Goal: Leave review/rating

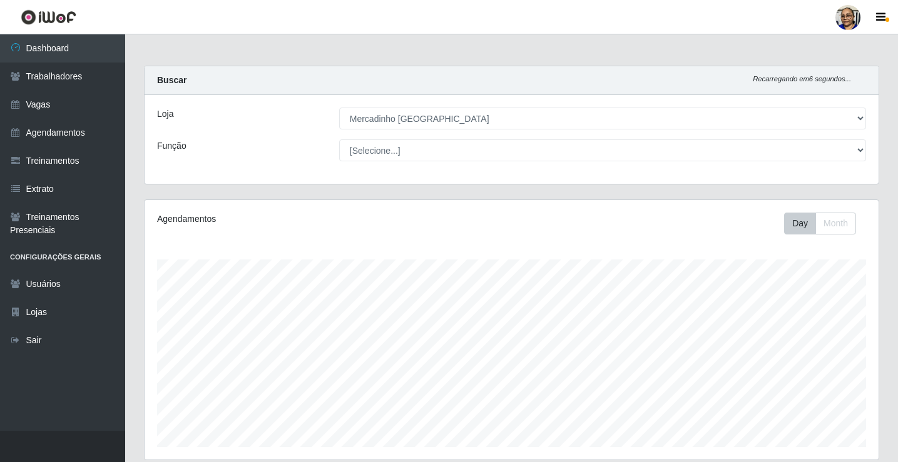
select select "345"
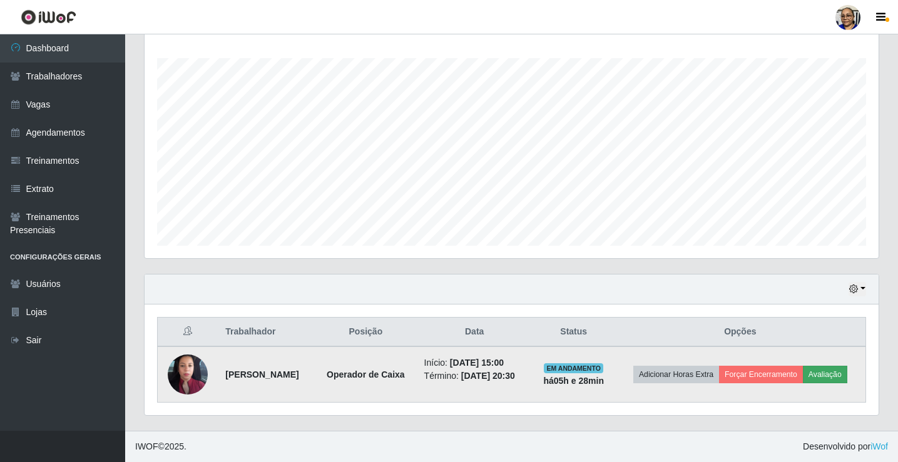
scroll to position [260, 734]
click at [802, 377] on button "Avaliação" at bounding box center [824, 375] width 44 height 18
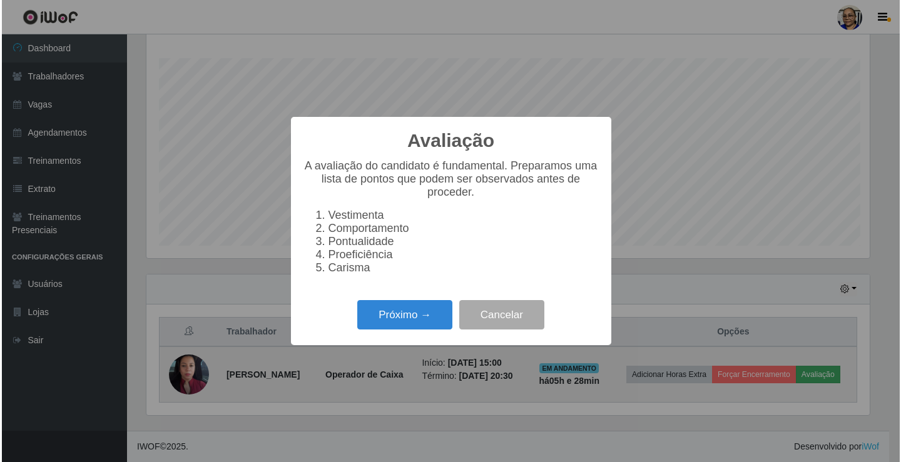
scroll to position [260, 726]
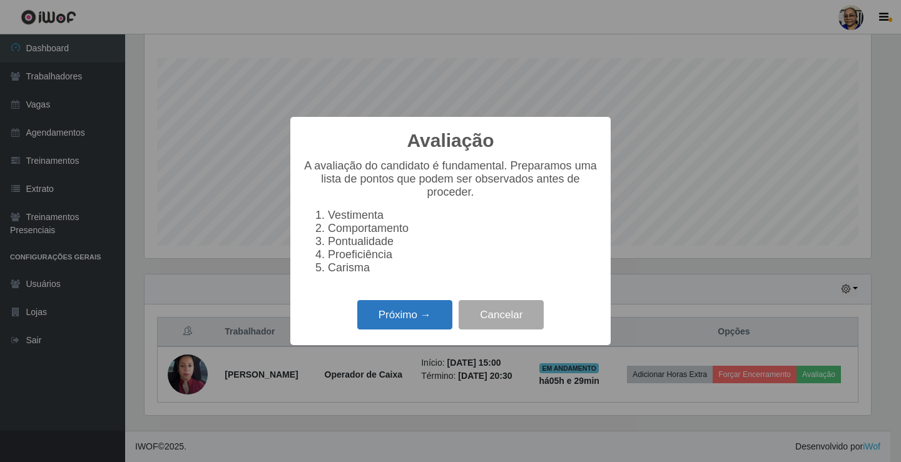
click at [401, 325] on button "Próximo →" at bounding box center [404, 314] width 95 height 29
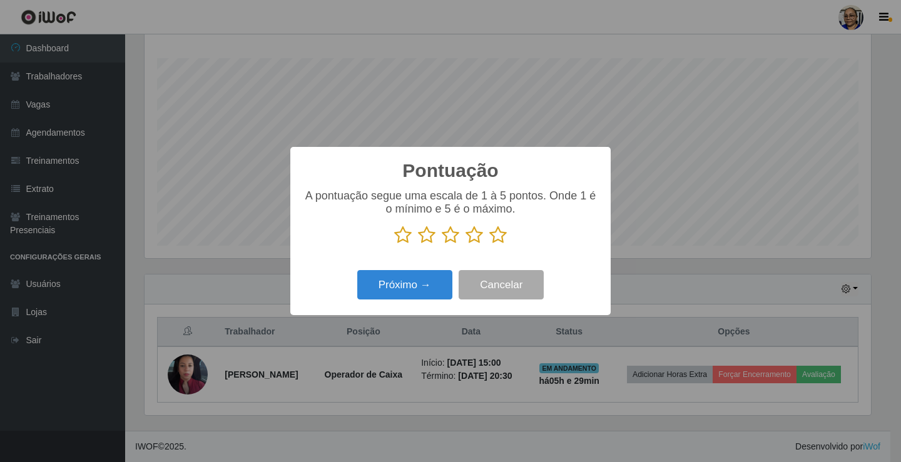
click at [495, 239] on icon at bounding box center [498, 235] width 18 height 19
click at [489, 245] on input "radio" at bounding box center [489, 245] width 0 height 0
click at [408, 288] on button "Próximo →" at bounding box center [404, 284] width 95 height 29
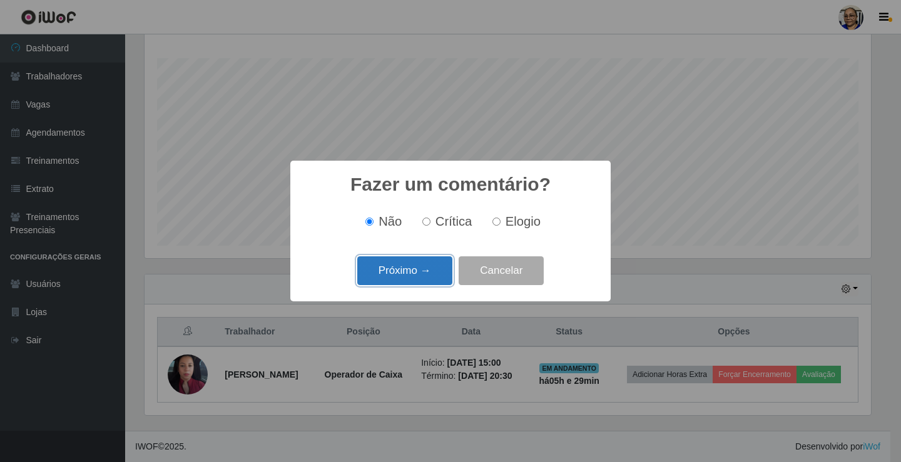
click at [410, 272] on button "Próximo →" at bounding box center [404, 270] width 95 height 29
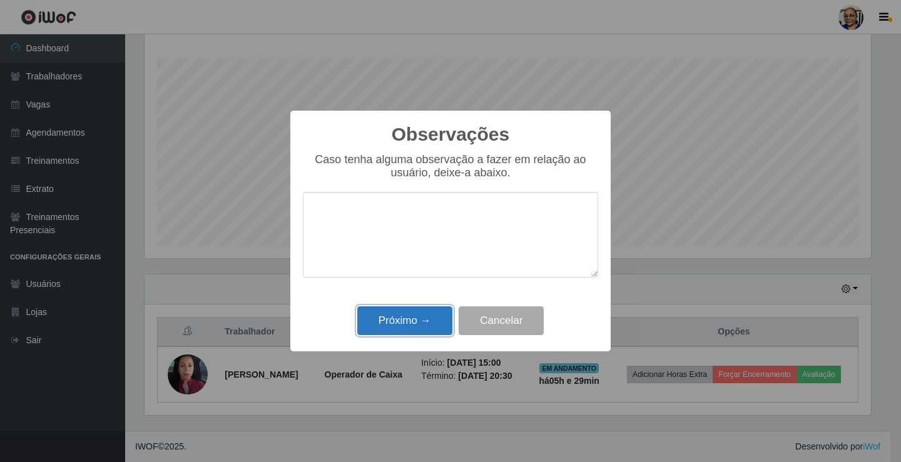
click at [410, 321] on button "Próximo →" at bounding box center [404, 320] width 95 height 29
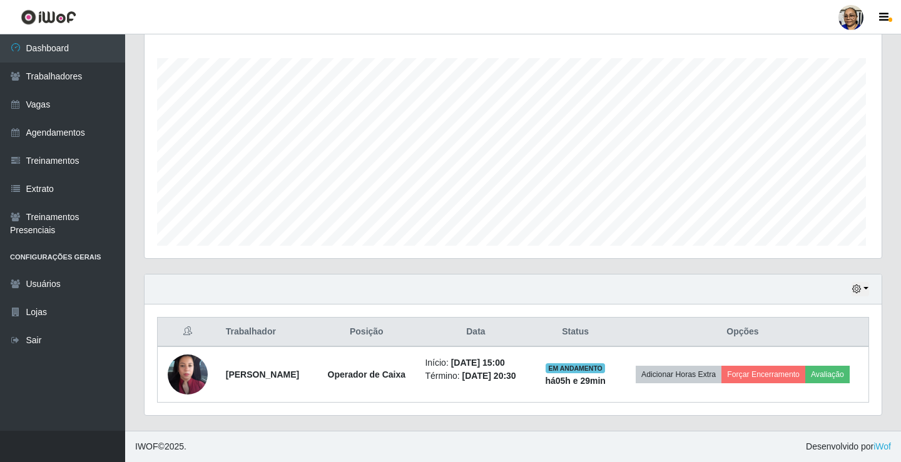
scroll to position [260, 734]
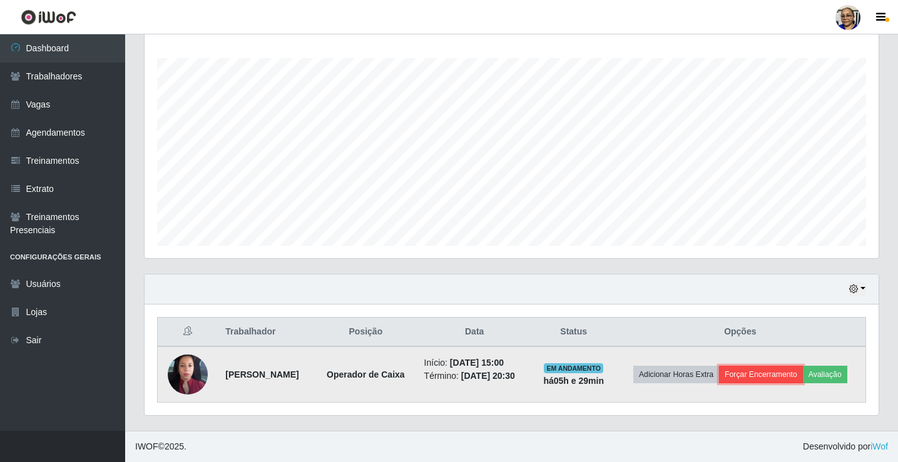
click at [798, 366] on button "Forçar Encerramento" at bounding box center [761, 375] width 84 height 18
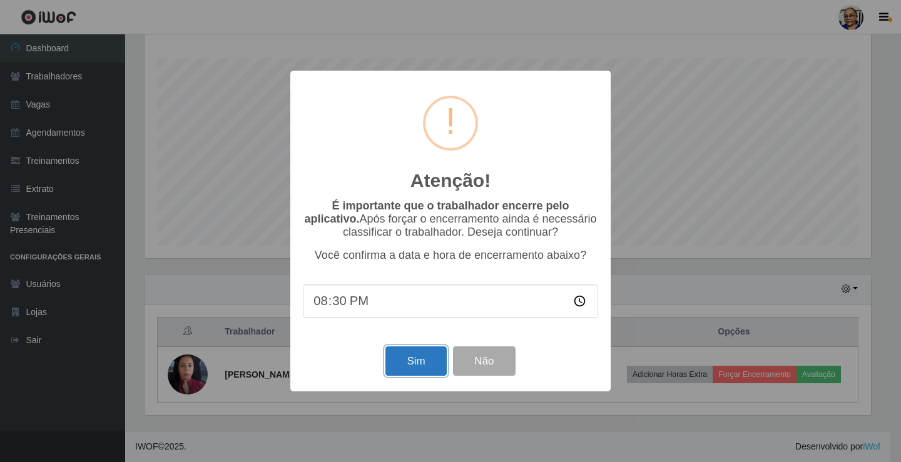
click at [419, 362] on button "Sim" at bounding box center [415, 361] width 61 height 29
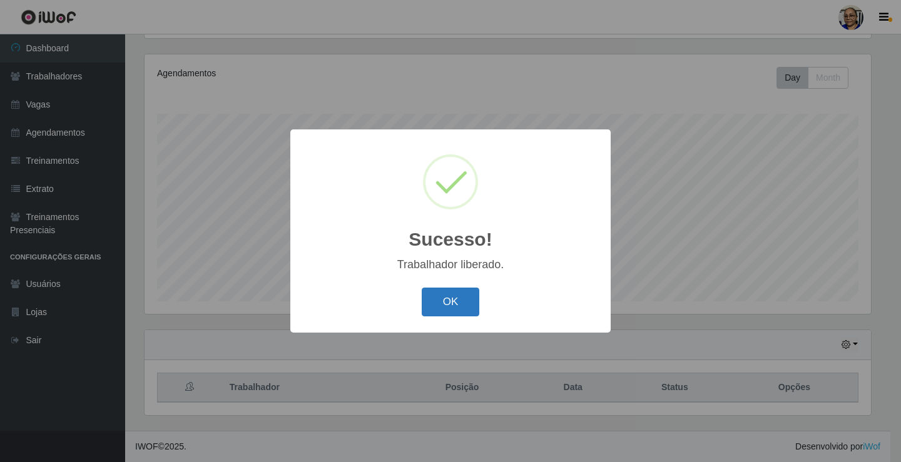
click at [445, 304] on button "OK" at bounding box center [451, 302] width 58 height 29
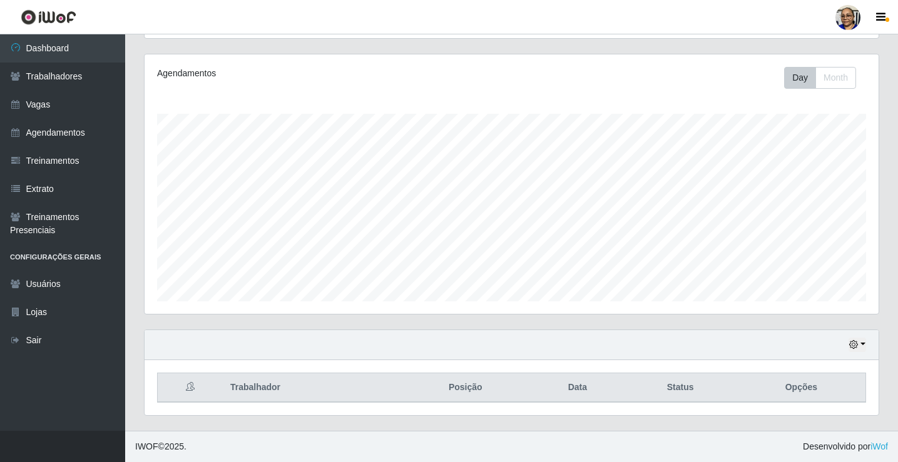
scroll to position [260, 734]
